Goal: Task Accomplishment & Management: Manage account settings

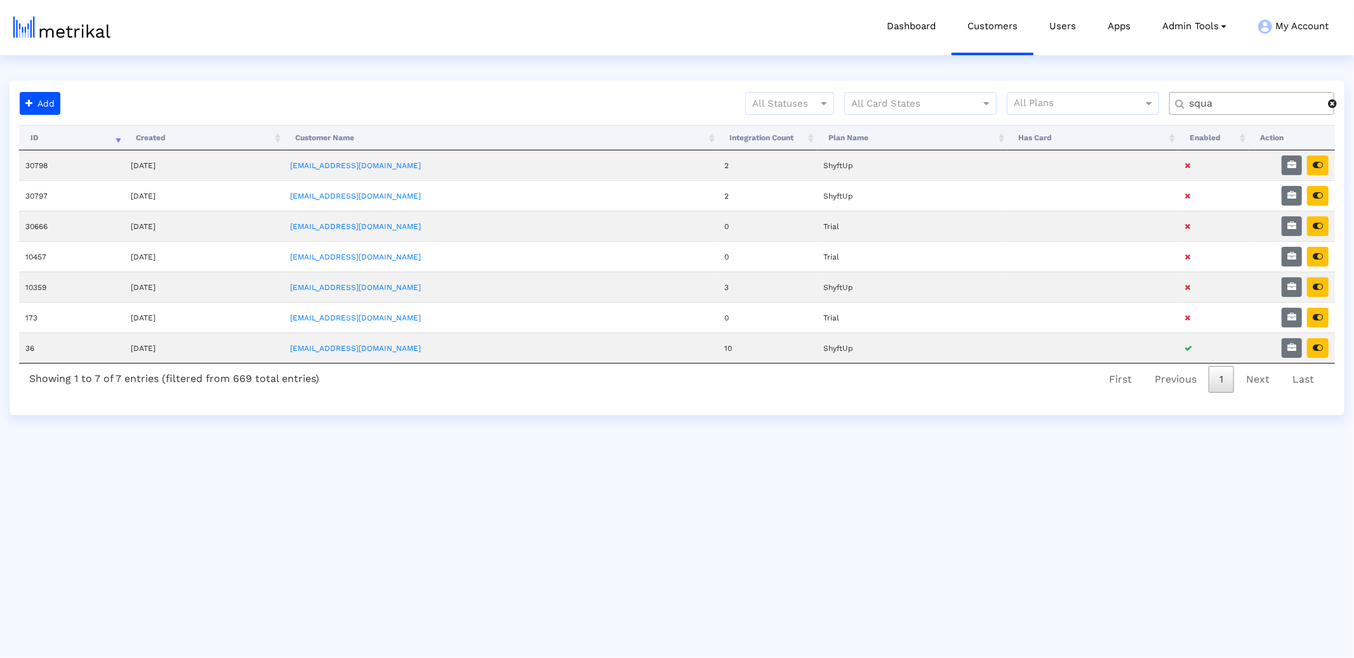
click at [1209, 103] on input "squa" at bounding box center [1254, 103] width 148 height 13
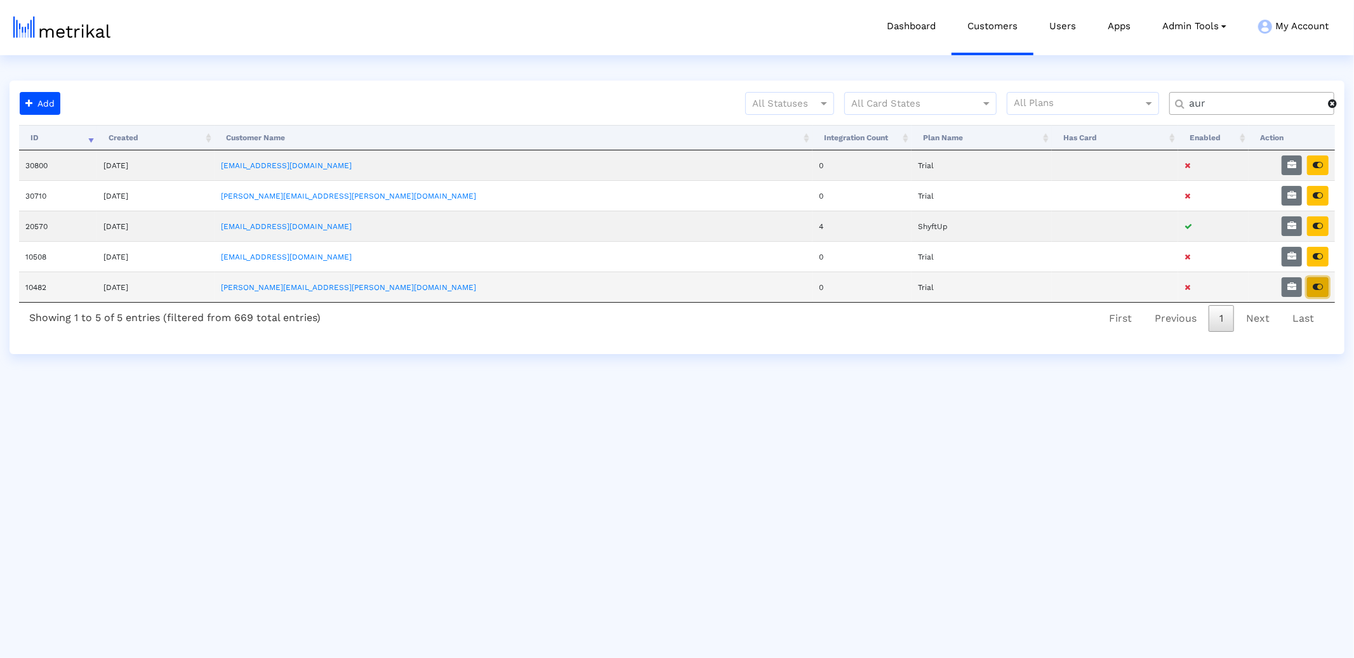
click at [1320, 295] on button "button" at bounding box center [1318, 287] width 22 height 20
click at [1223, 109] on input "aur" at bounding box center [1254, 103] width 148 height 13
click at [1224, 105] on input "aur" at bounding box center [1254, 103] width 148 height 13
click at [1324, 229] on button "button" at bounding box center [1318, 226] width 22 height 20
click at [1202, 105] on input "aur" at bounding box center [1254, 103] width 148 height 13
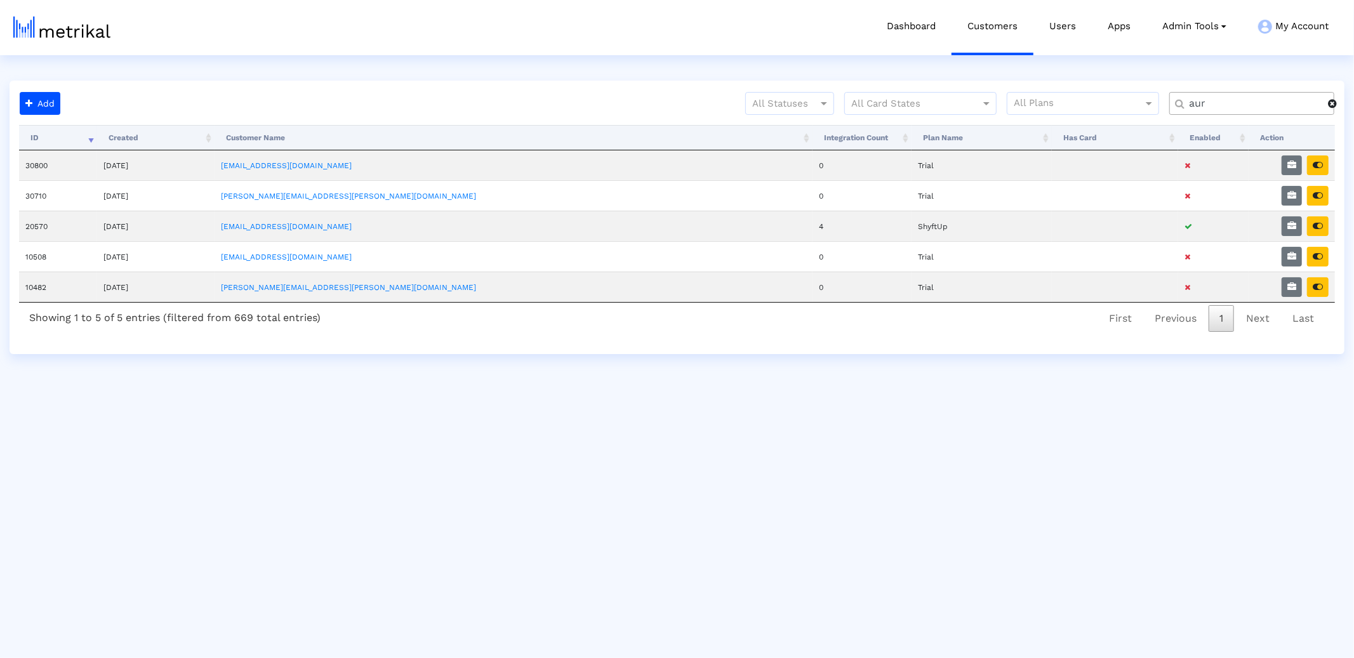
click at [1202, 105] on input "aur" at bounding box center [1254, 103] width 148 height 13
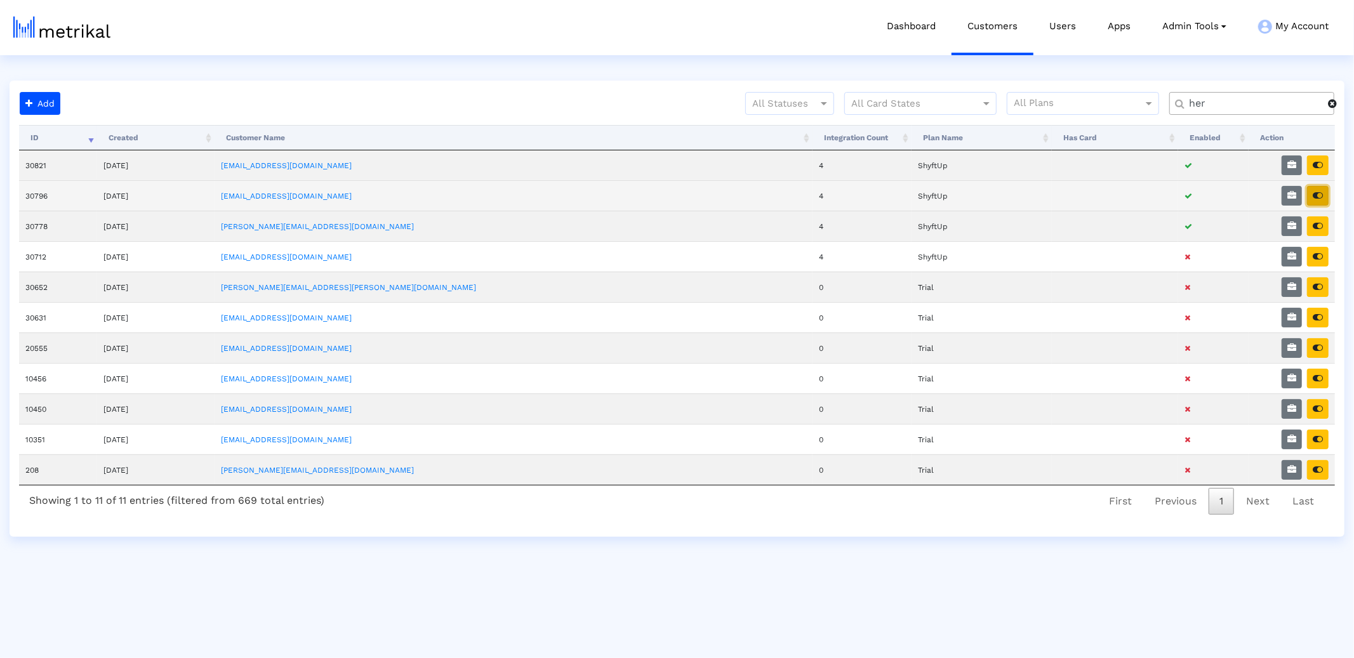
click at [1320, 196] on icon "button" at bounding box center [1318, 195] width 10 height 9
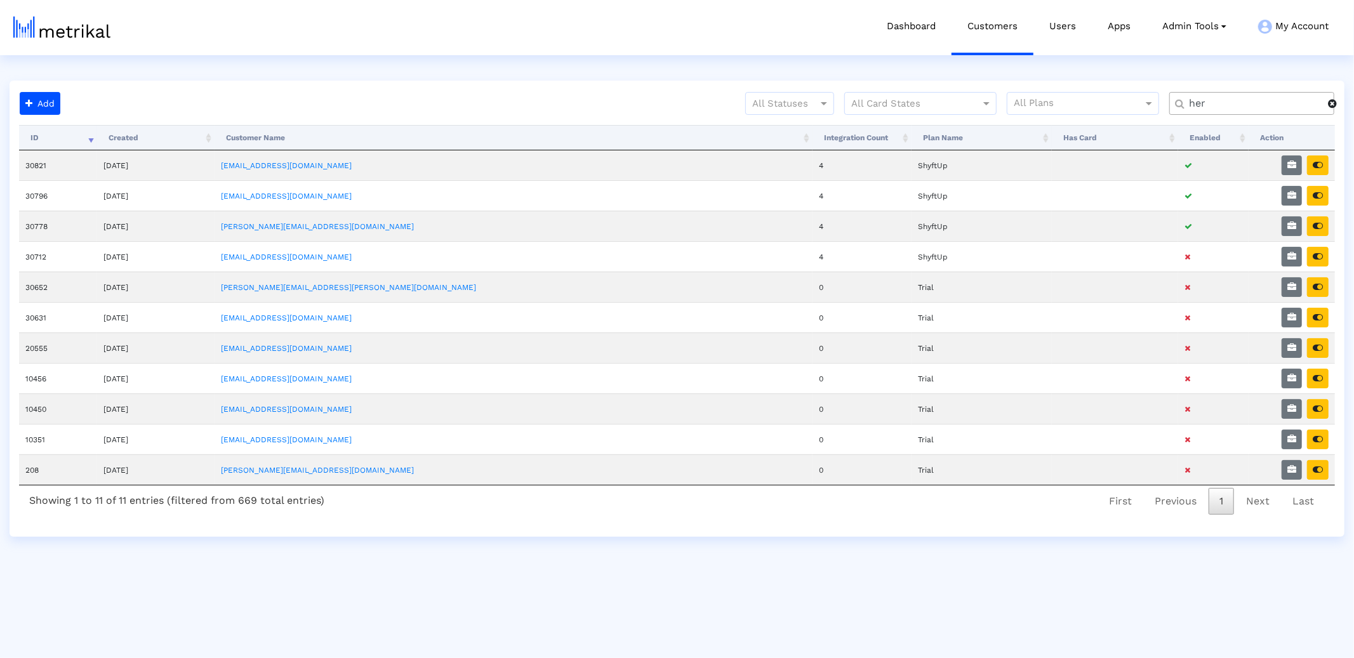
click at [1190, 108] on input "her" at bounding box center [1254, 103] width 148 height 13
click at [1190, 109] on input "her" at bounding box center [1254, 103] width 148 height 13
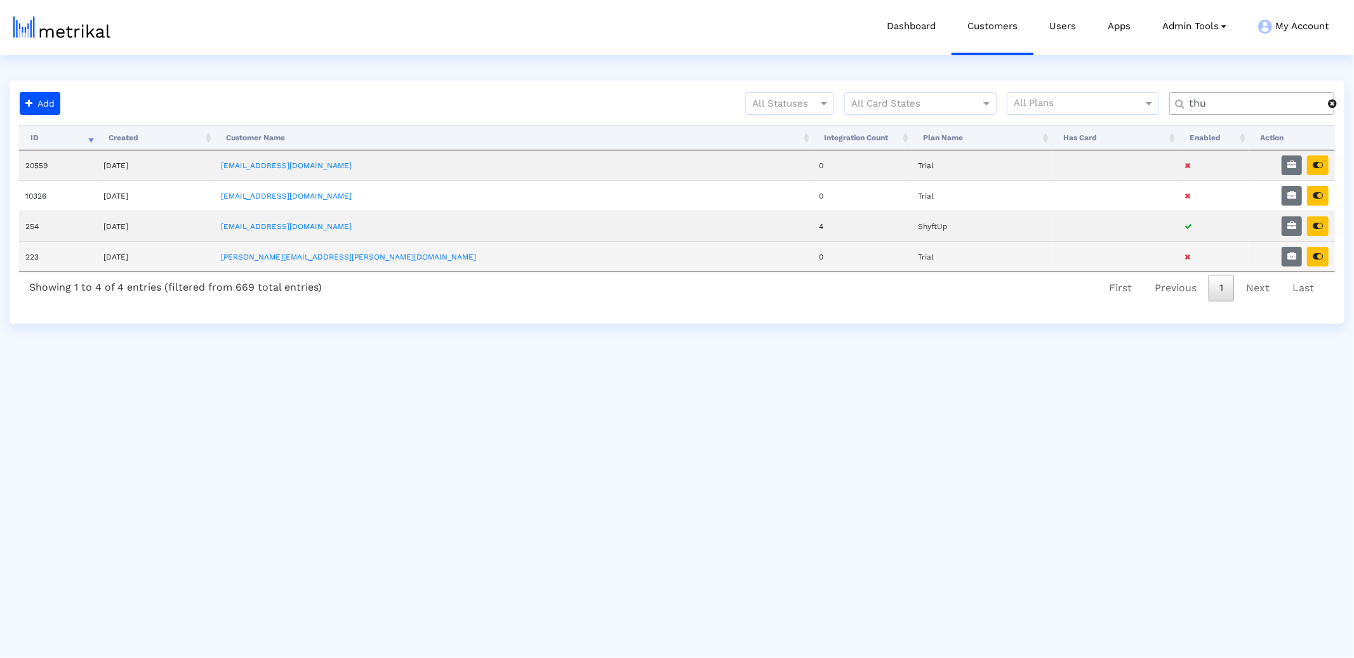
type input "thu"
click at [1317, 243] on td at bounding box center [1292, 256] width 86 height 30
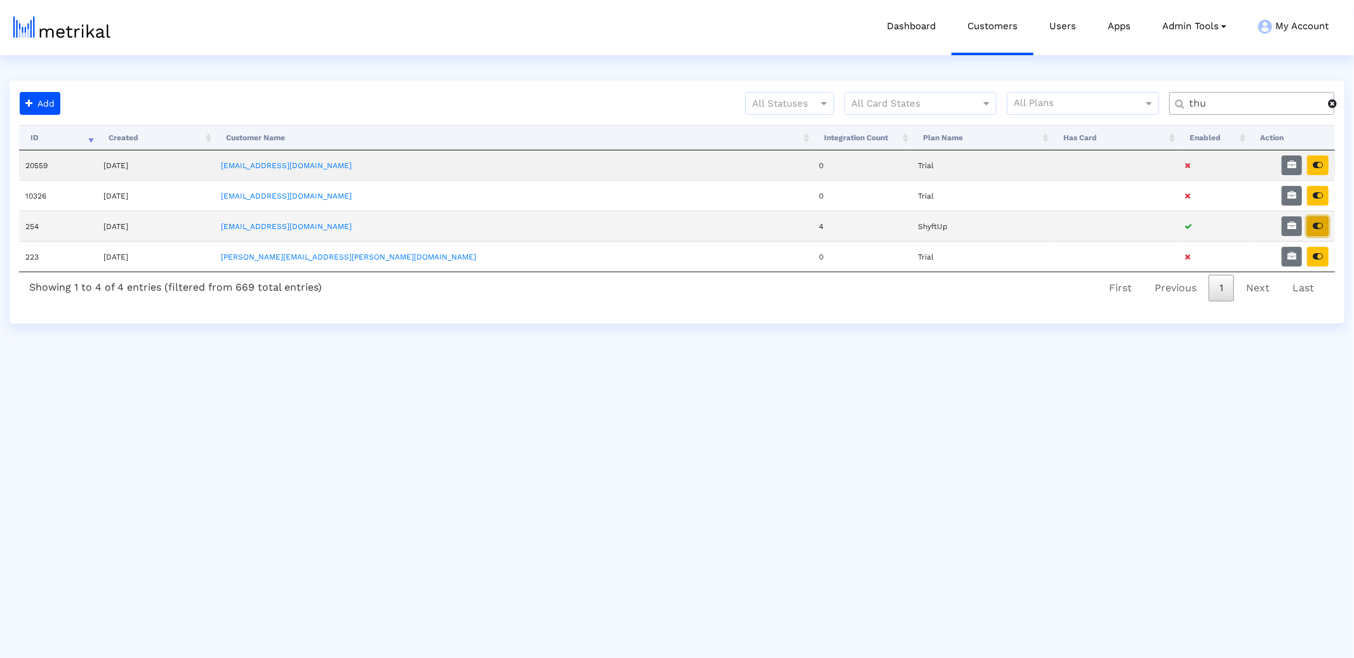
click at [1318, 229] on icon "button" at bounding box center [1318, 226] width 10 height 9
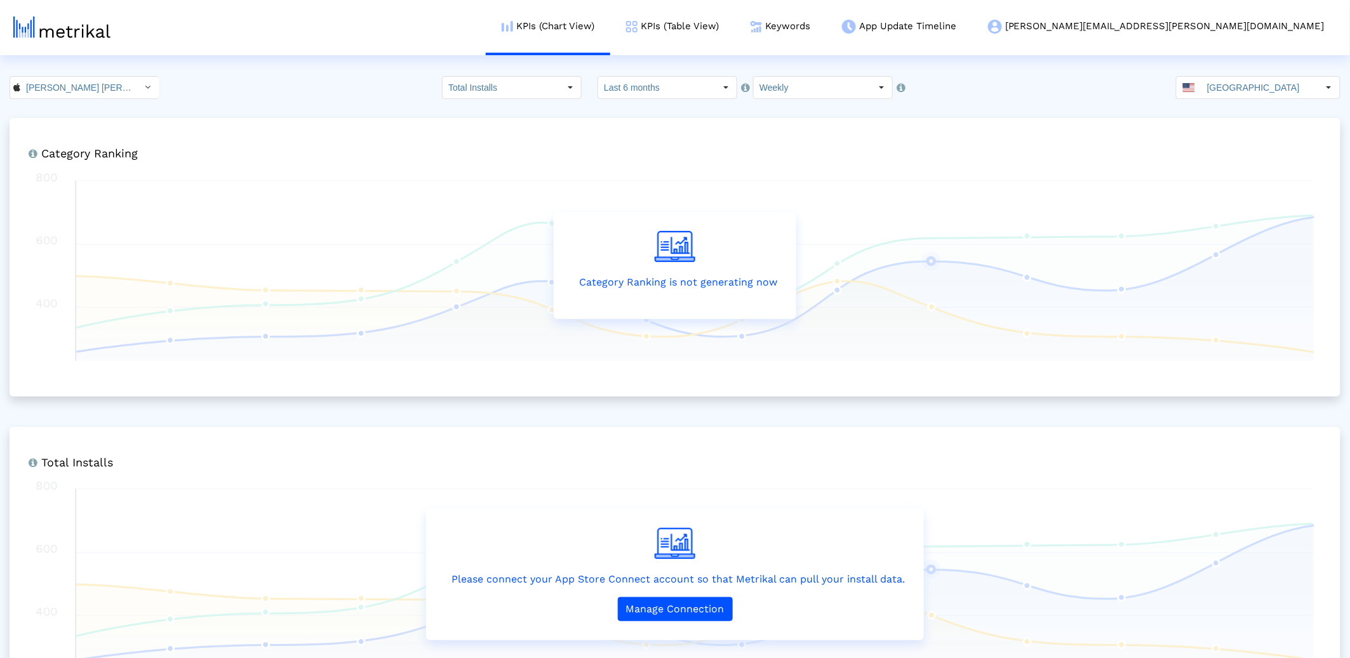
click at [108, 84] on input "[PERSON_NAME] [PERSON_NAME] < 1590610314 >" at bounding box center [77, 88] width 114 height 22
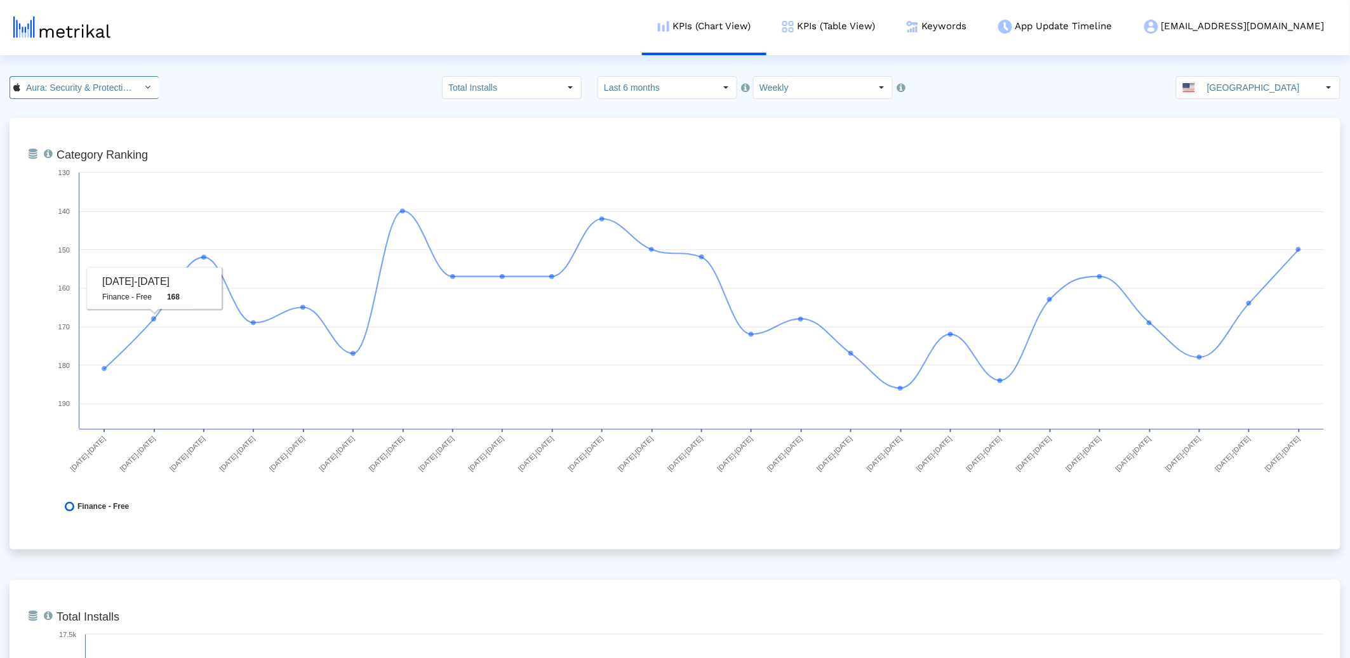
click at [65, 87] on input "Aura: Security & Protection < 1547735089 >" at bounding box center [77, 88] width 114 height 22
drag, startPoint x: 74, startPoint y: 156, endPoint x: 256, endPoint y: 147, distance: 182.4
click at [74, 156] on div "Thrive: Screen Time Control <6744621513>" at bounding box center [80, 152] width 126 height 12
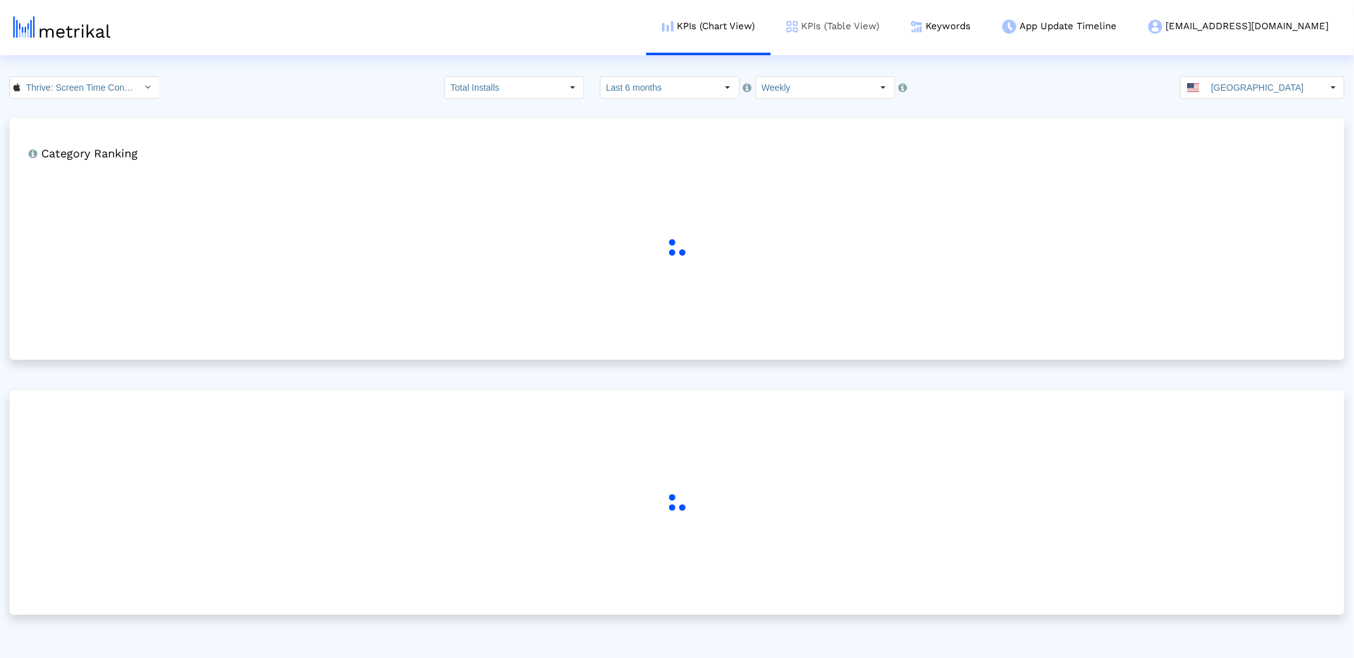
click at [895, 22] on link "KPIs (Table View)" at bounding box center [833, 26] width 124 height 53
click at [889, 26] on link "KPIs (Table View)" at bounding box center [833, 26] width 124 height 53
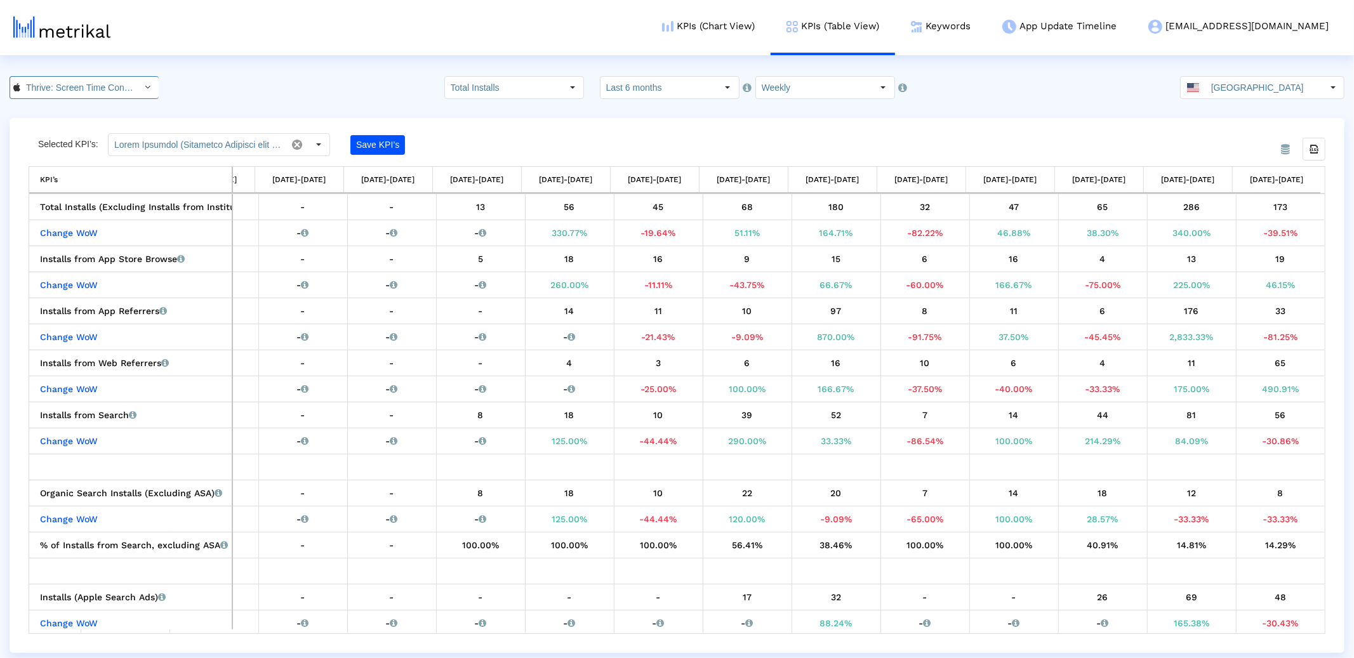
click at [70, 89] on input "Thrive: Screen Time Control < 6744621513 >" at bounding box center [77, 88] width 114 height 22
click at [67, 107] on div "Aura: Security & Protection <1547735089>" at bounding box center [80, 110] width 126 height 12
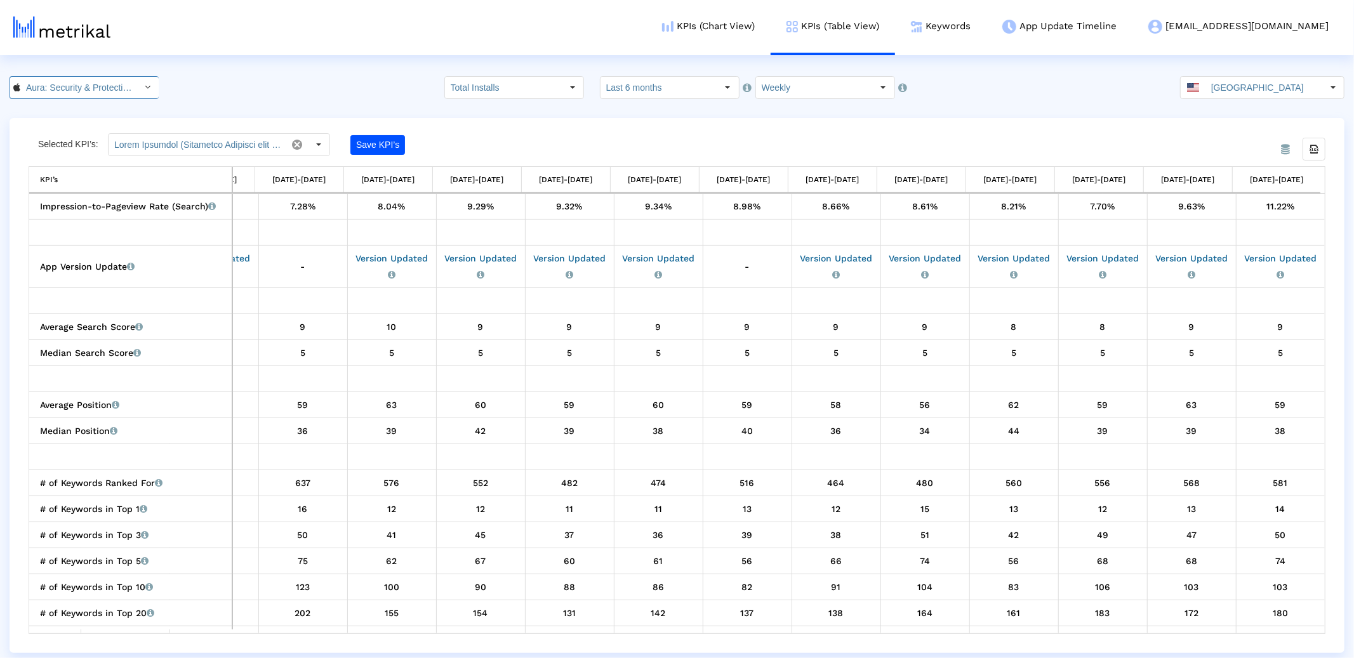
scroll to position [0, 76]
click at [305, 105] on crea-index "805 Pull down to refresh... Release to refresh... Refreshing... Aura: Security …" at bounding box center [677, 364] width 1354 height 577
drag, startPoint x: 98, startPoint y: 88, endPoint x: 90, endPoint y: 98, distance: 12.7
click at [98, 88] on input "Aura: Security & Protection < 1547735089 >" at bounding box center [77, 88] width 114 height 22
click at [88, 130] on div "Aura: Your Digital Security <com.aura.suite>" at bounding box center [80, 131] width 126 height 12
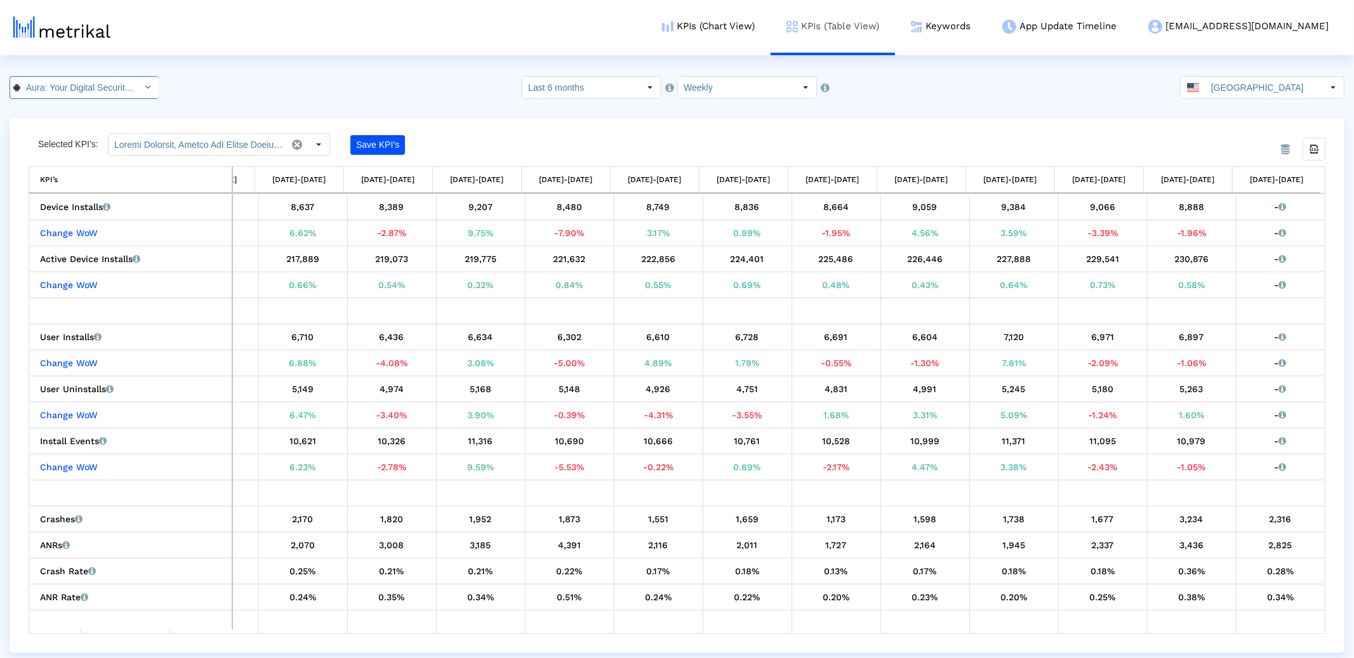
scroll to position [0, 1133]
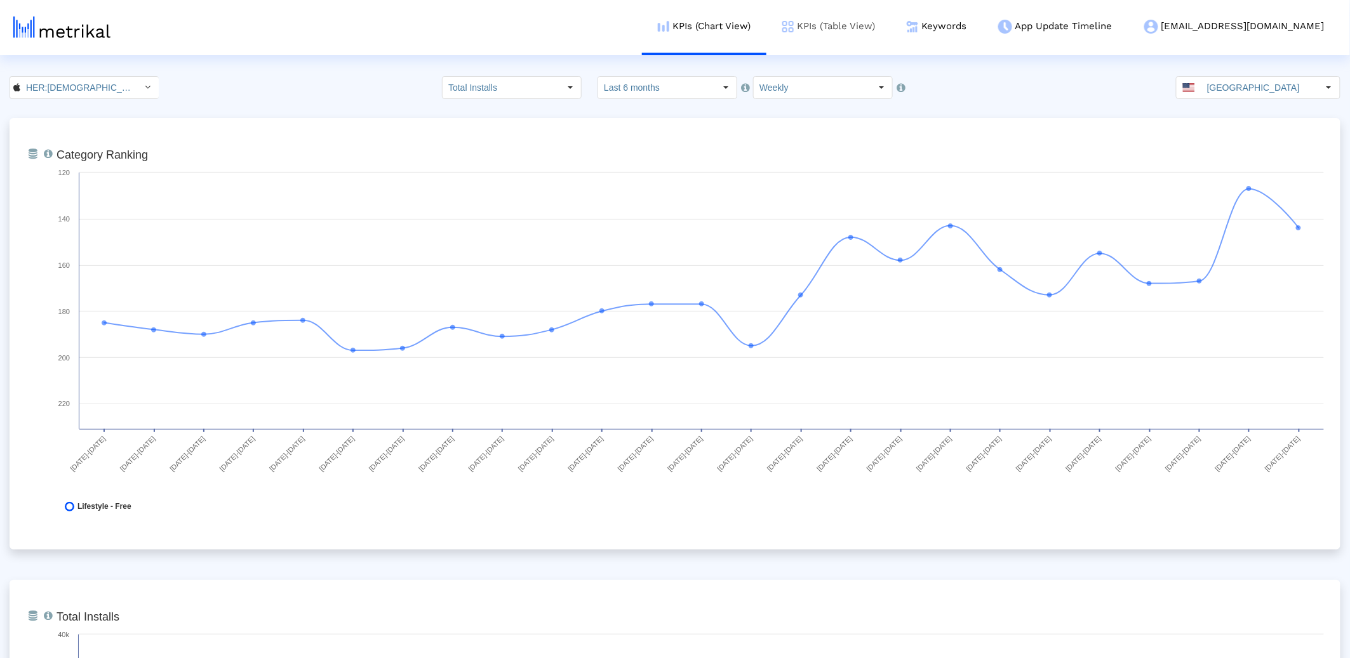
click at [891, 27] on link "KPIs (Table View)" at bounding box center [828, 26] width 124 height 53
click at [891, 29] on link "KPIs (Table View)" at bounding box center [828, 26] width 124 height 53
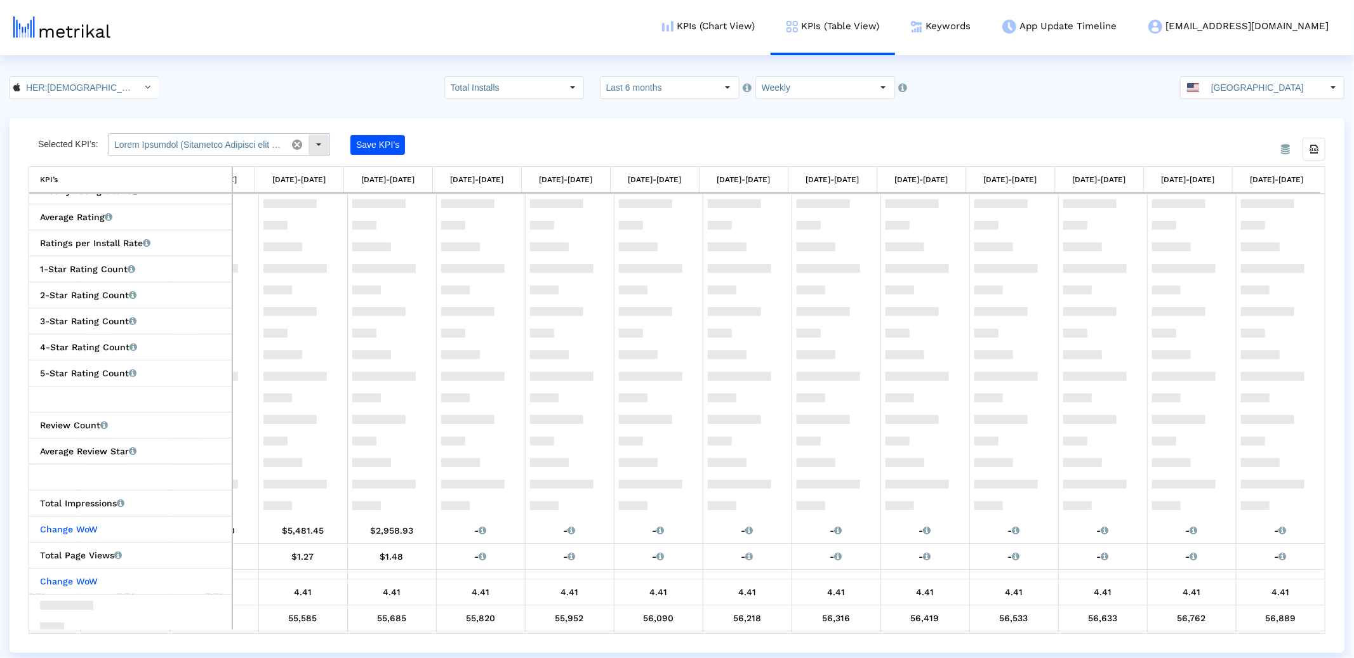
scroll to position [217, 0]
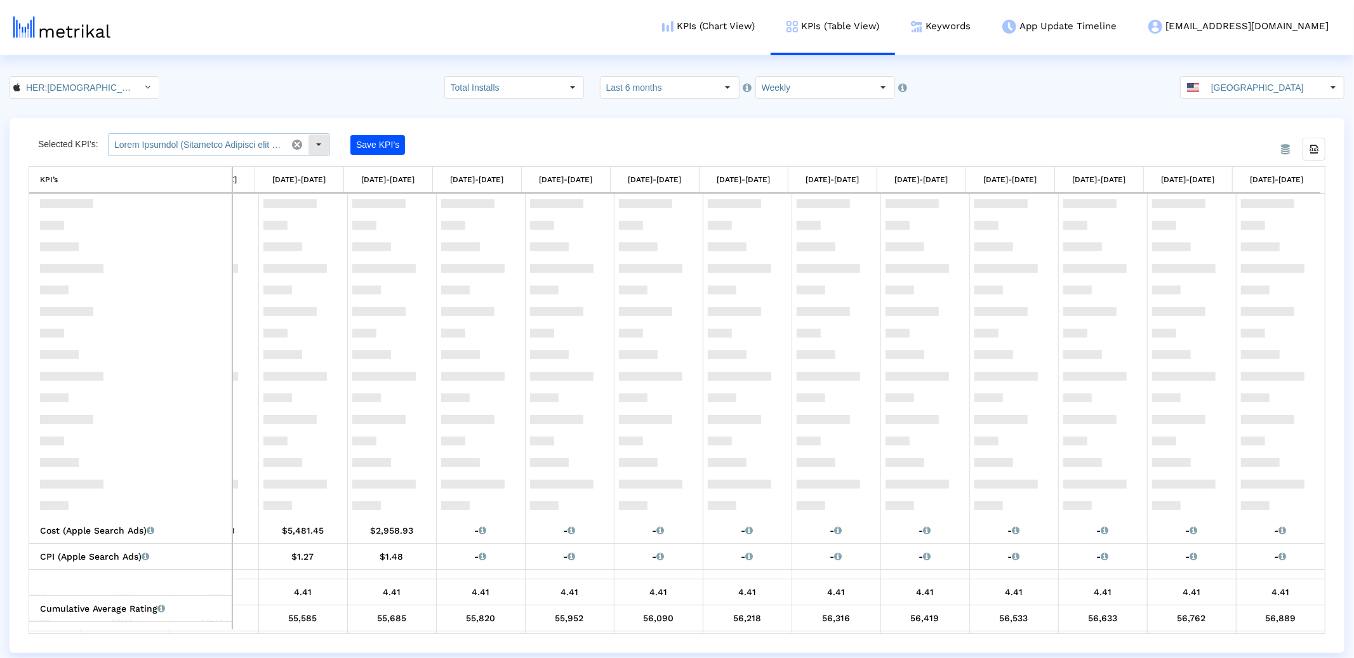
click at [96, 95] on input "HER:[DEMOGRAPHIC_DATA]&[DEMOGRAPHIC_DATA] [DEMOGRAPHIC_DATA] Dating < 573328837…" at bounding box center [77, 88] width 114 height 22
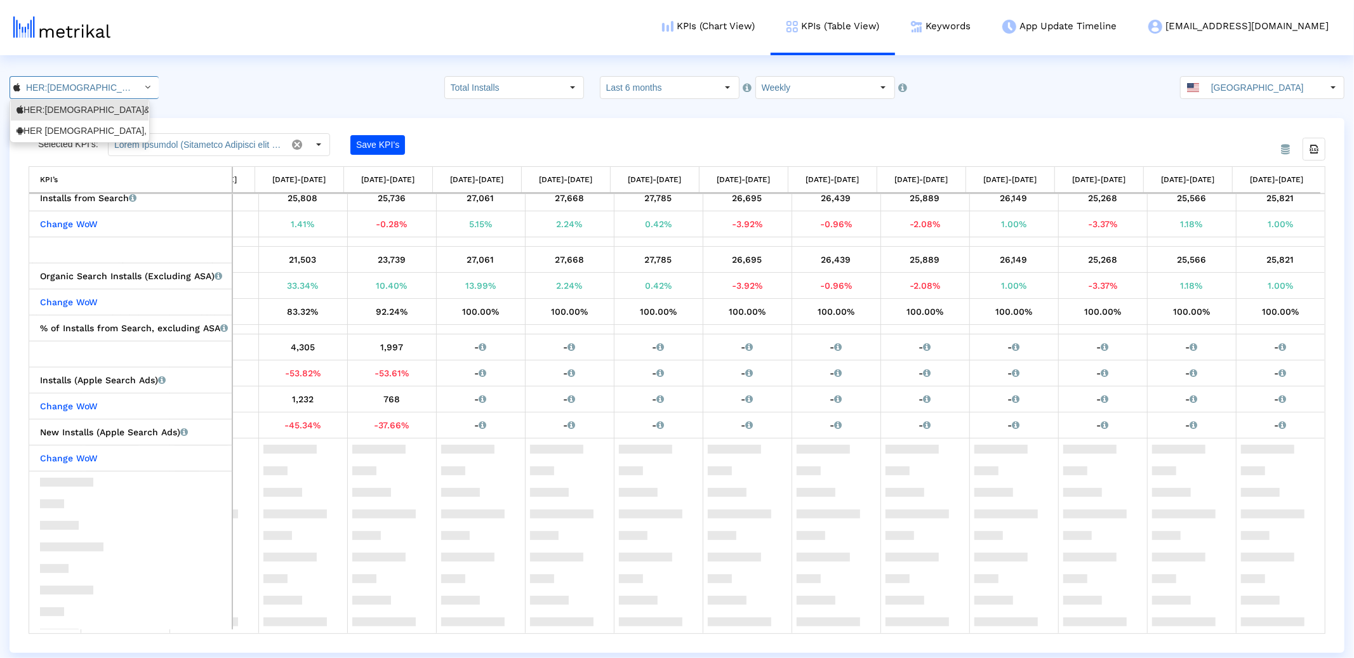
scroll to position [0, 0]
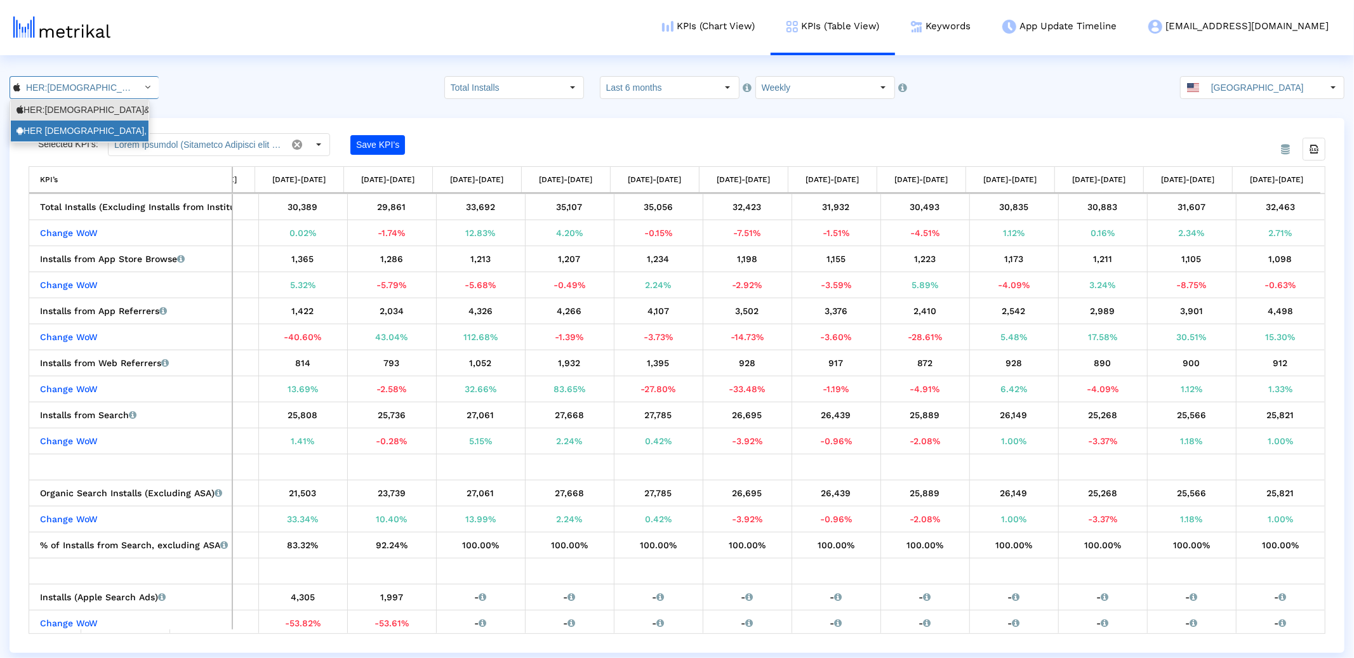
click at [84, 135] on div "HER [DEMOGRAPHIC_DATA], bi & [DEMOGRAPHIC_DATA] dating <com.weareher.her>" at bounding box center [80, 131] width 126 height 12
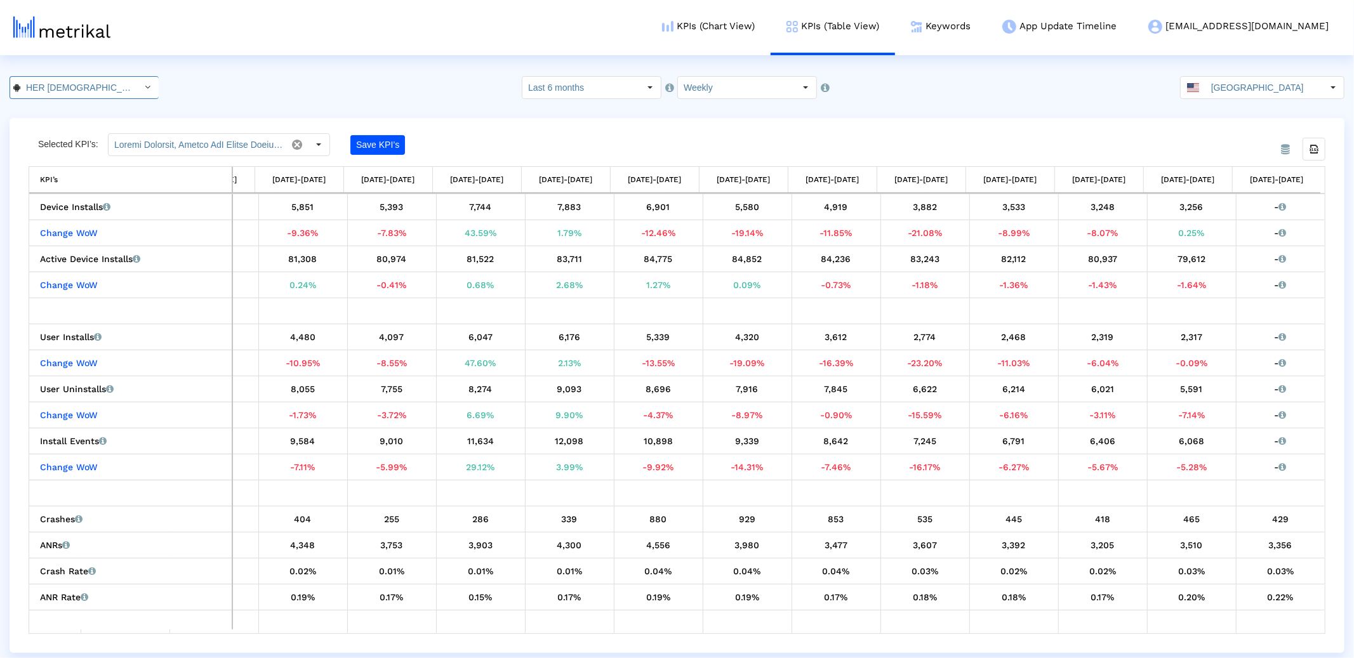
scroll to position [0, 115]
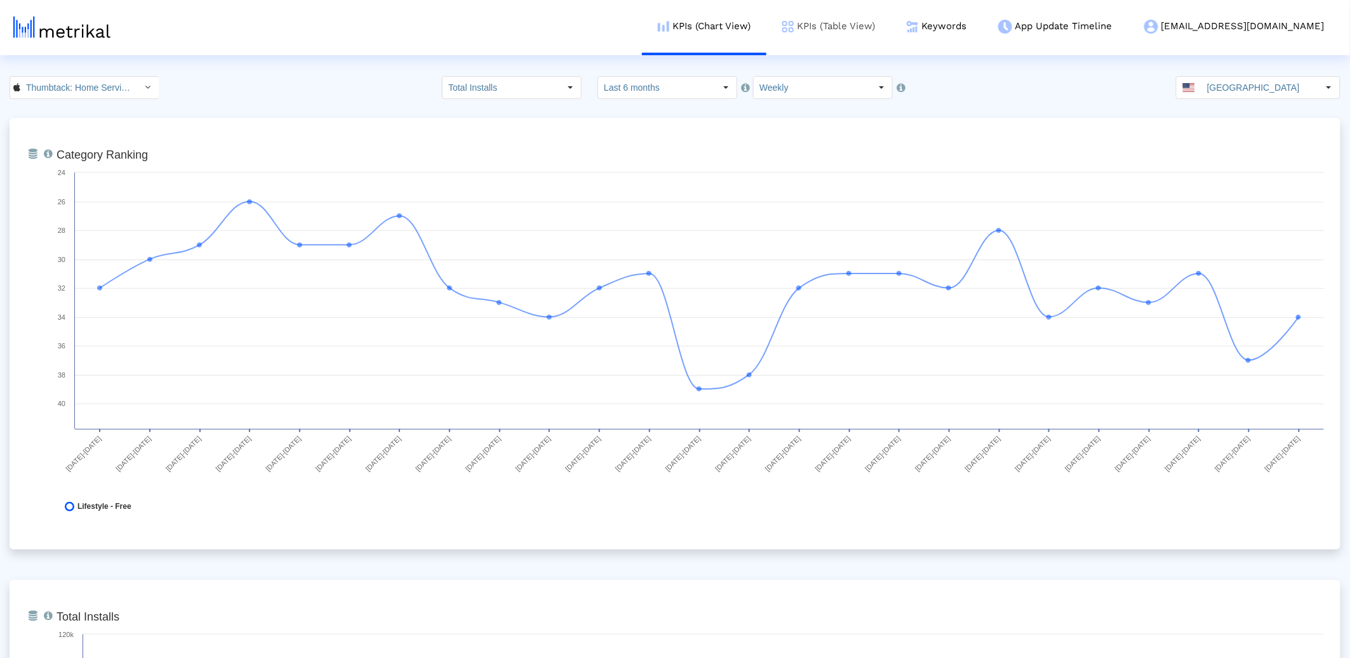
click at [875, 9] on link "KPIs (Table View)" at bounding box center [828, 26] width 124 height 53
click at [875, 21] on link "KPIs (Table View)" at bounding box center [828, 26] width 124 height 53
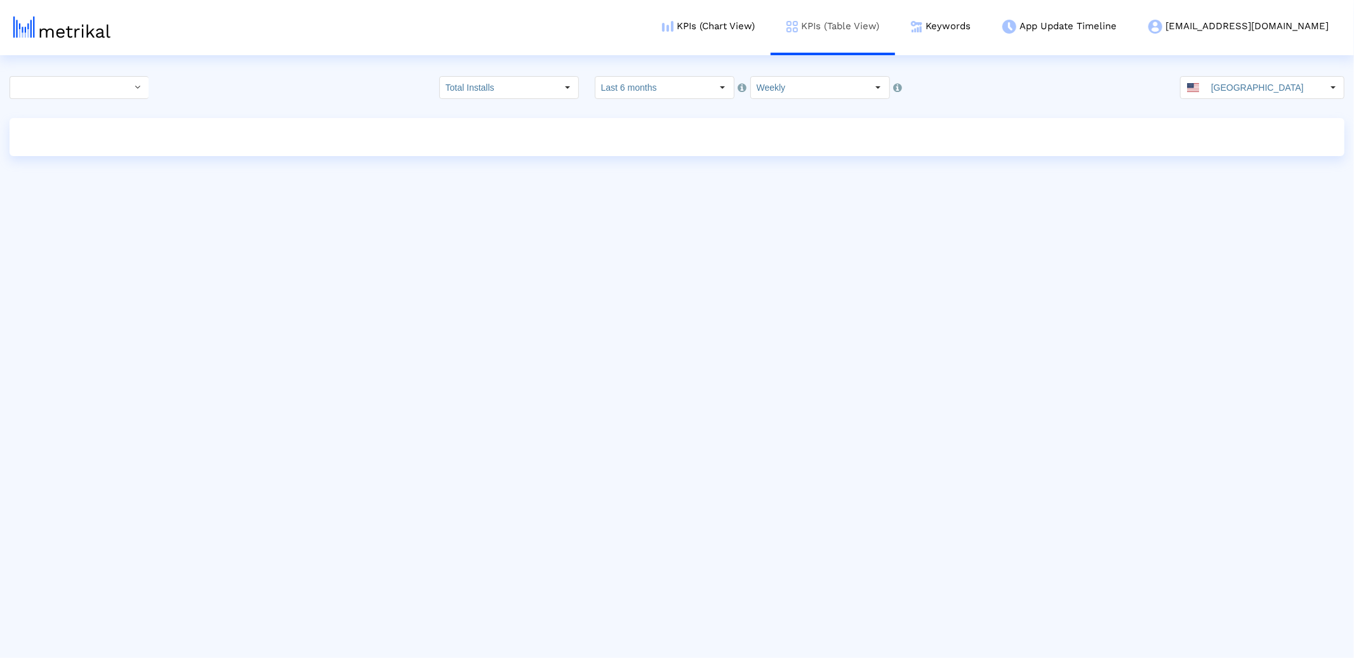
click at [854, 20] on link "KPIs (Table View)" at bounding box center [833, 26] width 124 height 53
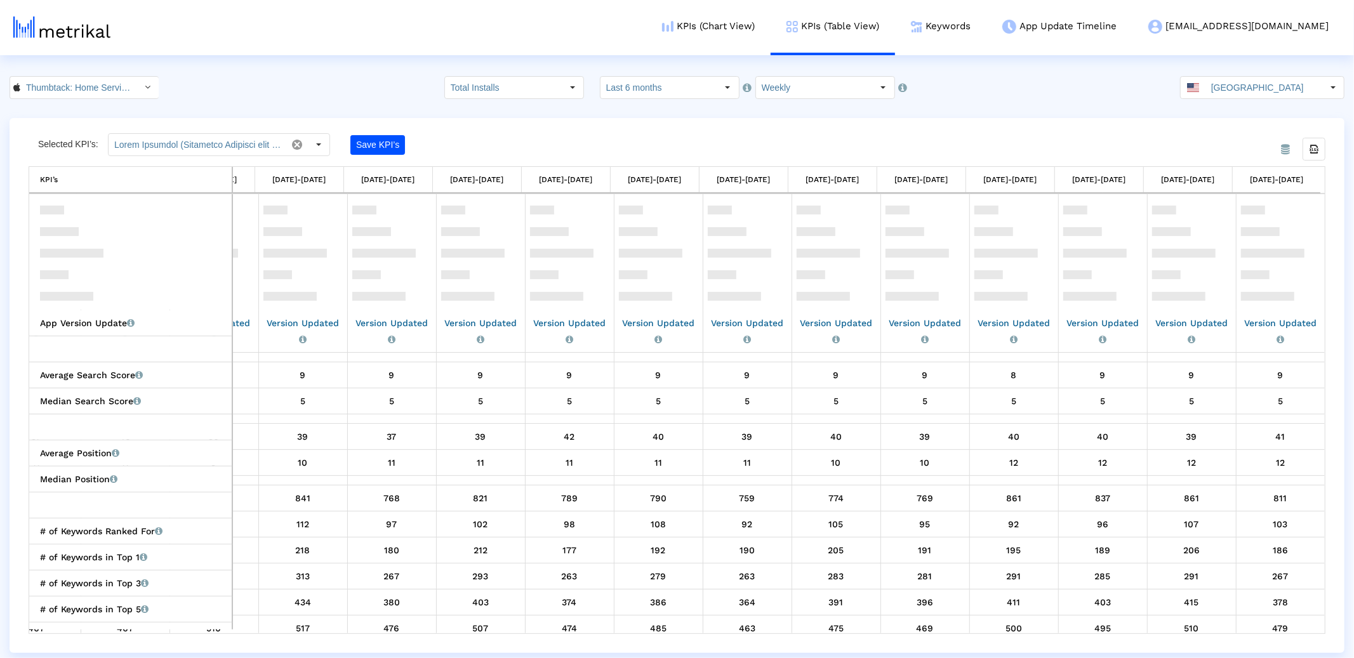
scroll to position [1357, 0]
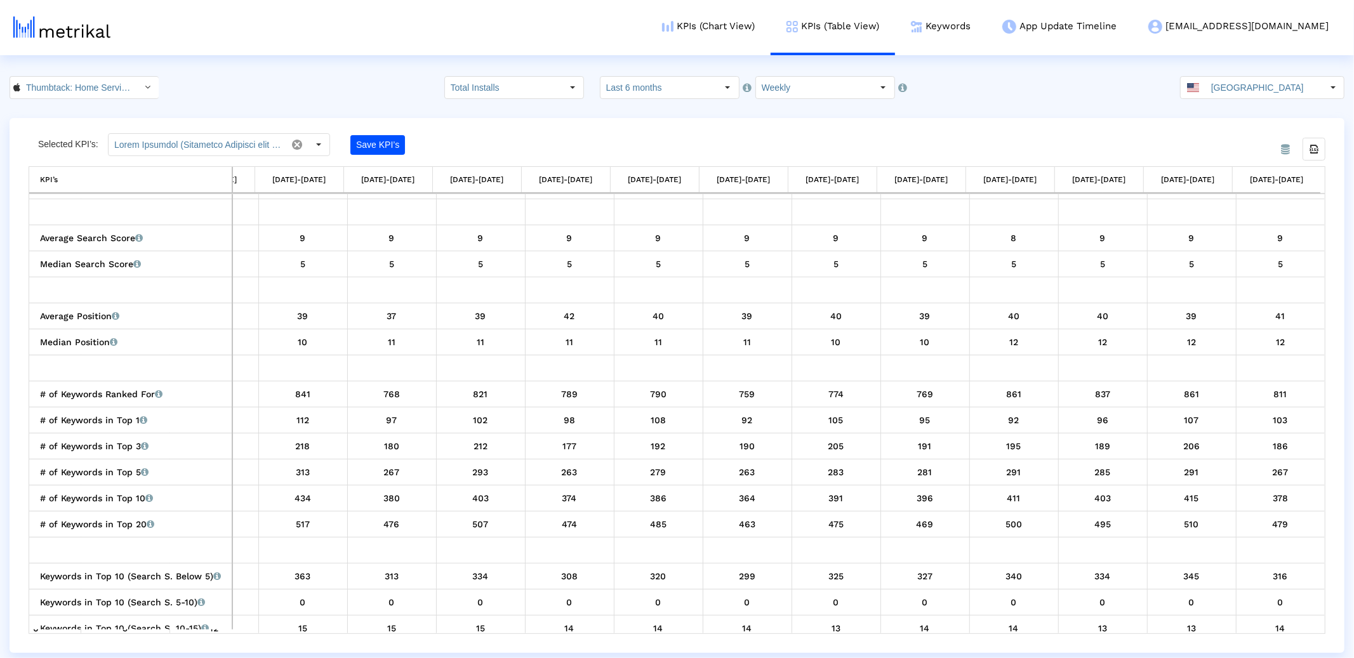
click at [138, 90] on div "Select" at bounding box center [148, 87] width 20 height 20
click at [123, 133] on div "Thumbtack: Hire Service Pros <com.thumbtack.consumer>" at bounding box center [80, 131] width 126 height 12
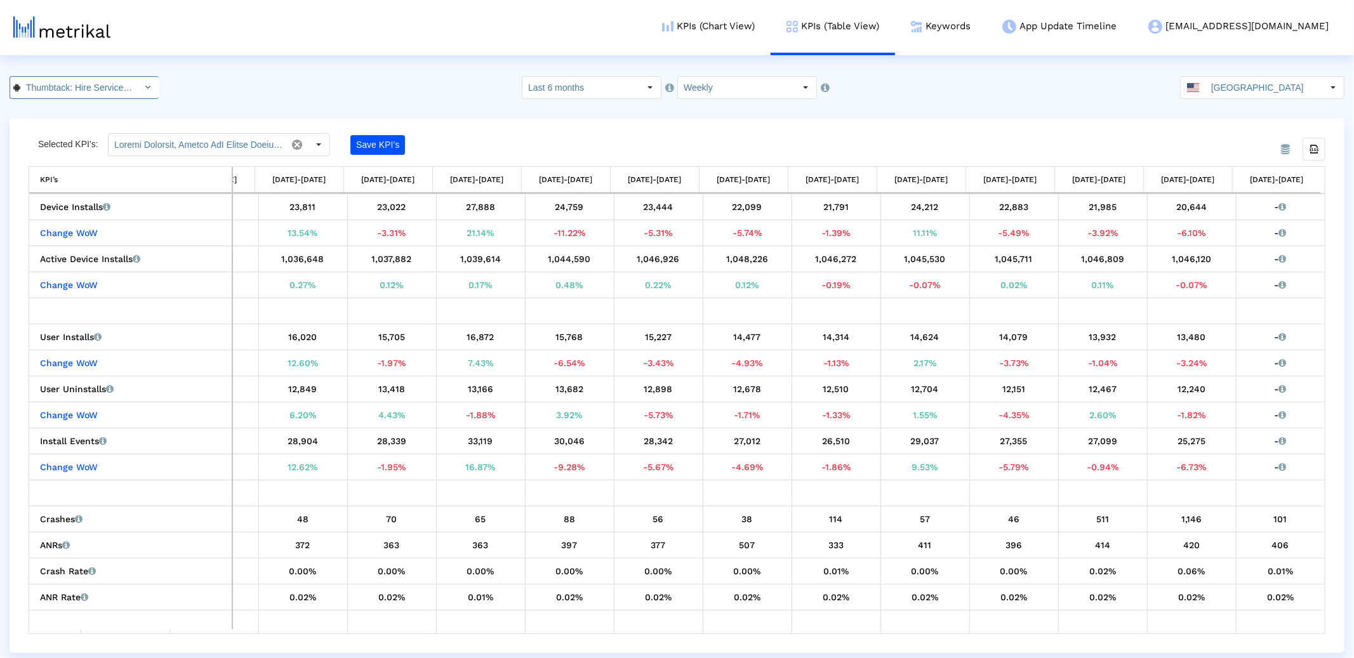
scroll to position [0, 142]
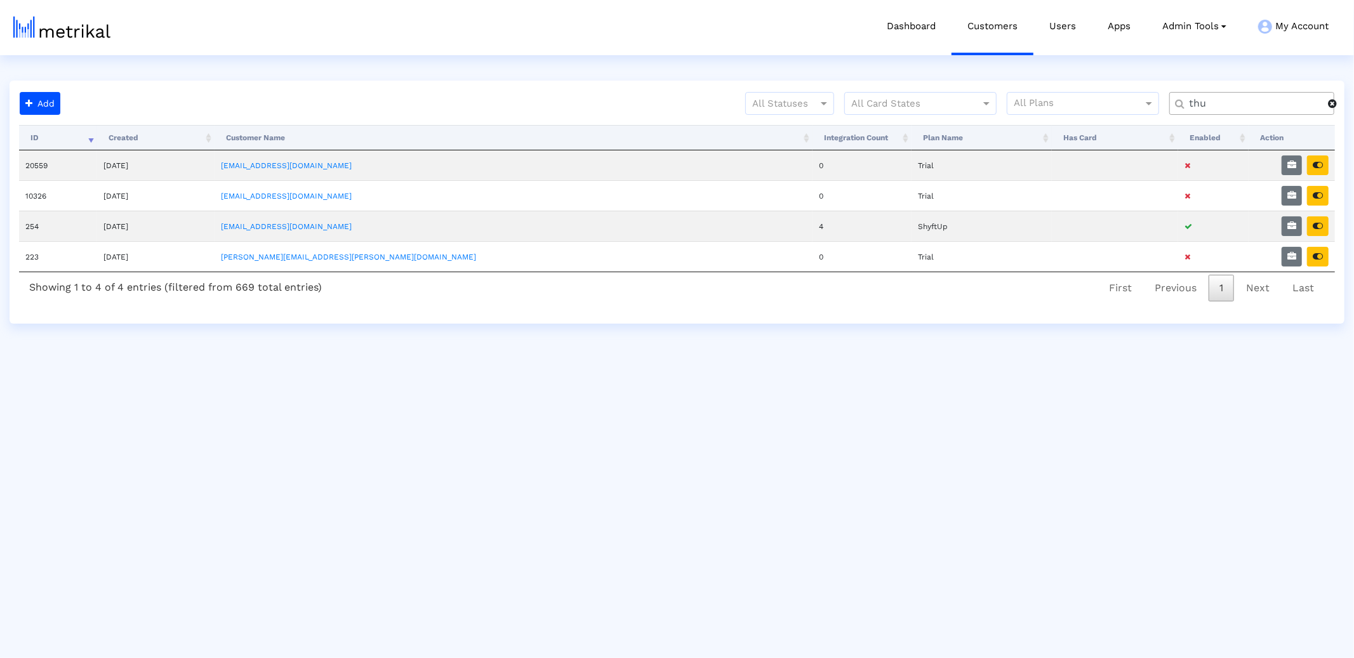
click at [1259, 105] on input "thu" at bounding box center [1254, 103] width 148 height 13
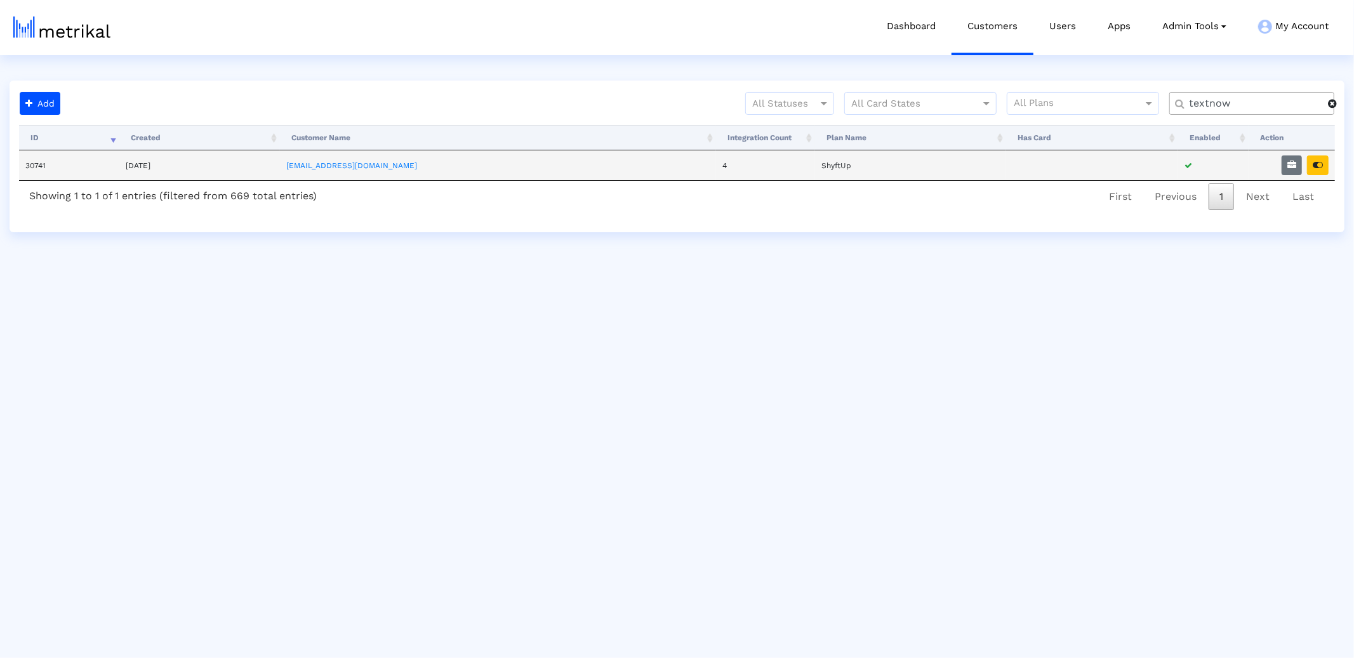
type input "textnow"
click at [1279, 171] on td at bounding box center [1292, 165] width 86 height 30
click at [1286, 170] on button "button" at bounding box center [1292, 166] width 20 height 20
select select "1: 1"
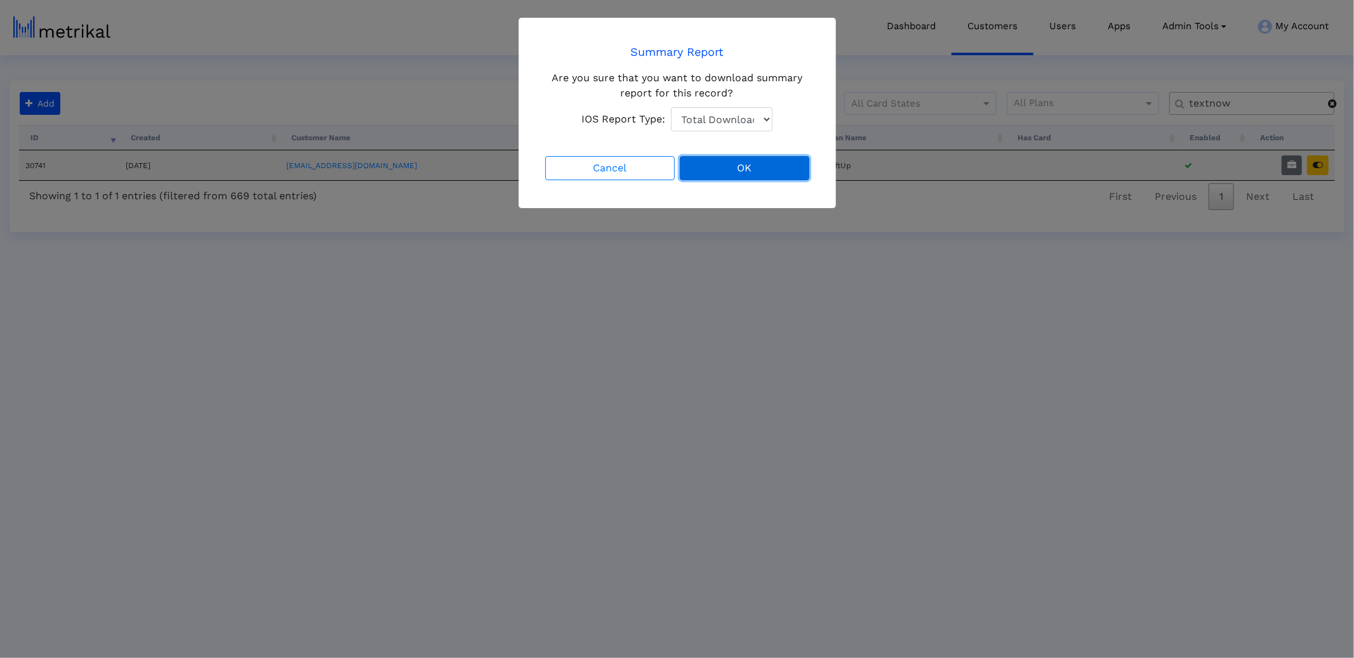
click at [710, 166] on button "OK" at bounding box center [745, 168] width 130 height 24
